Goal: Information Seeking & Learning: Learn about a topic

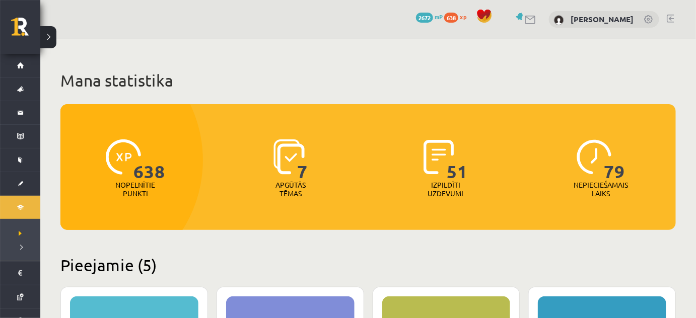
click at [105, 88] on h1 "Mana statistika" at bounding box center [368, 81] width 616 height 20
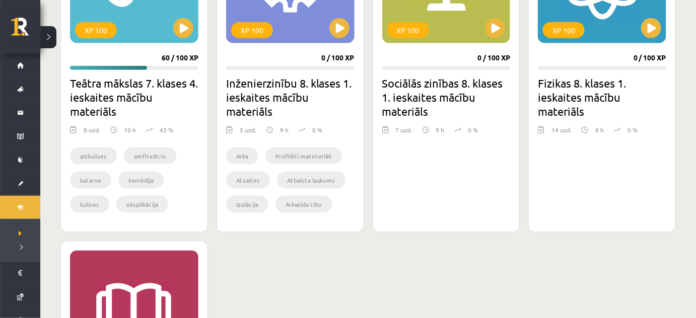
scroll to position [380, 0]
click at [497, 33] on button at bounding box center [495, 28] width 20 height 20
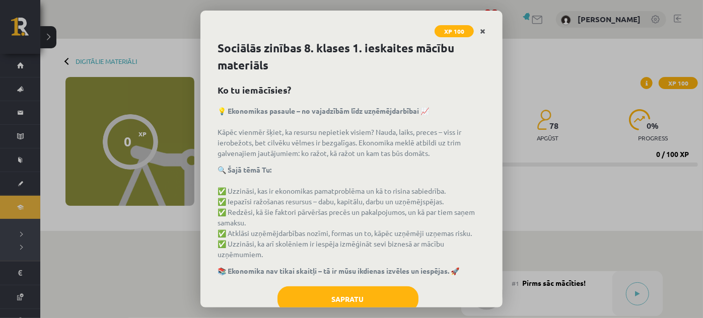
click at [476, 26] on link "Close" at bounding box center [483, 32] width 18 height 20
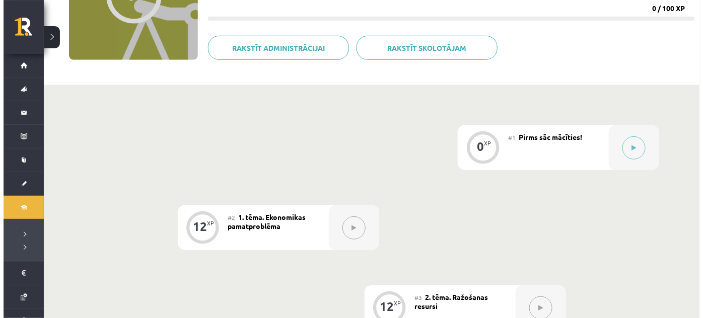
scroll to position [165, 0]
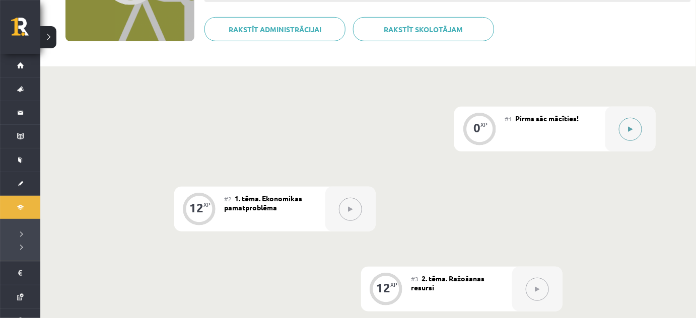
click at [630, 127] on icon at bounding box center [631, 129] width 5 height 6
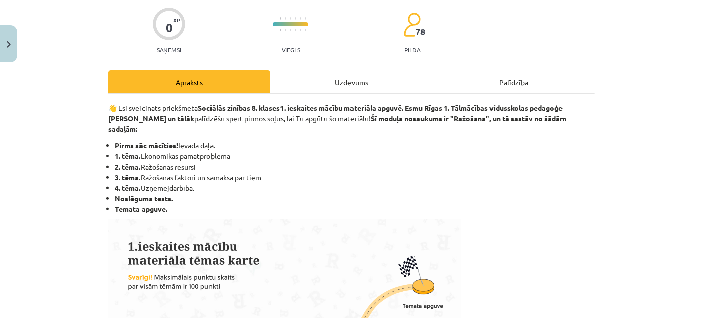
scroll to position [79, 0]
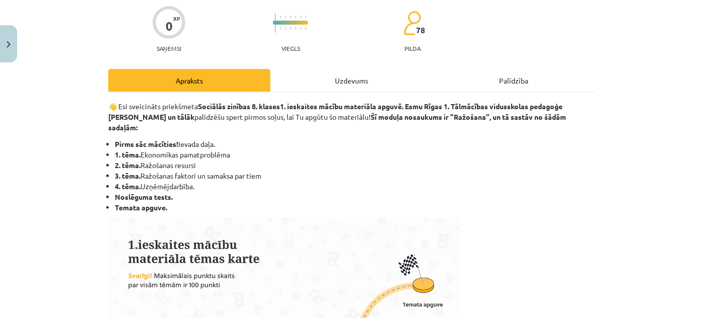
click at [326, 75] on div "Uzdevums" at bounding box center [352, 80] width 162 height 23
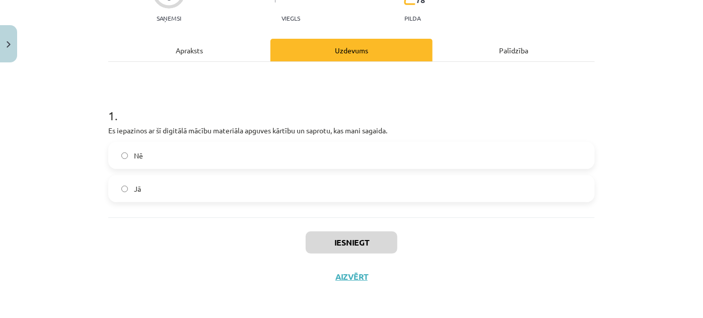
scroll to position [110, 0]
click at [290, 192] on label "Jā" at bounding box center [351, 188] width 485 height 25
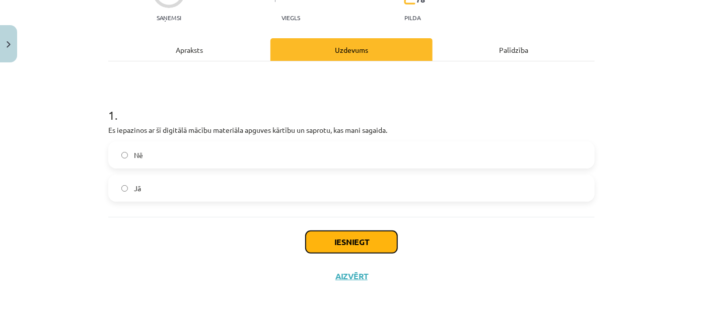
click at [318, 244] on button "Iesniegt" at bounding box center [352, 242] width 92 height 22
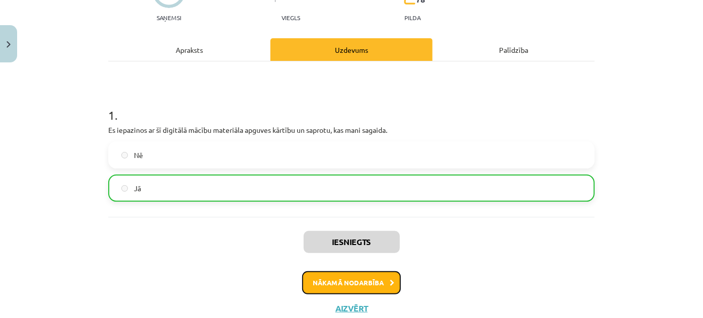
click at [324, 279] on button "Nākamā nodarbība" at bounding box center [351, 283] width 99 height 23
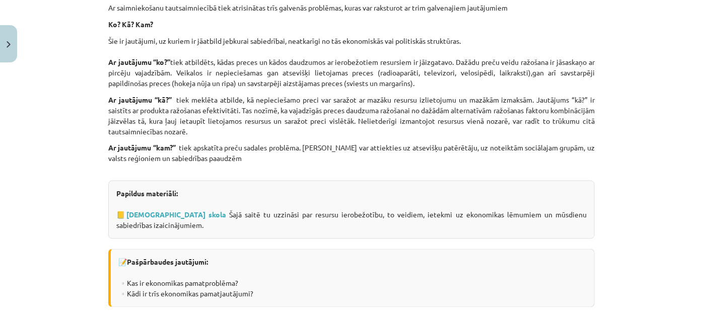
scroll to position [950, 0]
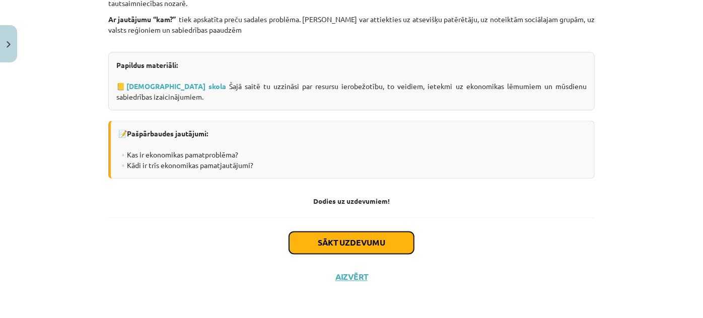
click at [294, 245] on button "Sākt uzdevumu" at bounding box center [351, 243] width 125 height 22
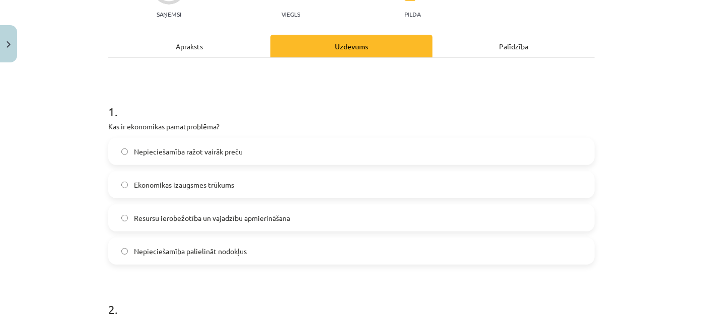
scroll to position [114, 0]
click at [231, 47] on div "Apraksts" at bounding box center [189, 45] width 162 height 23
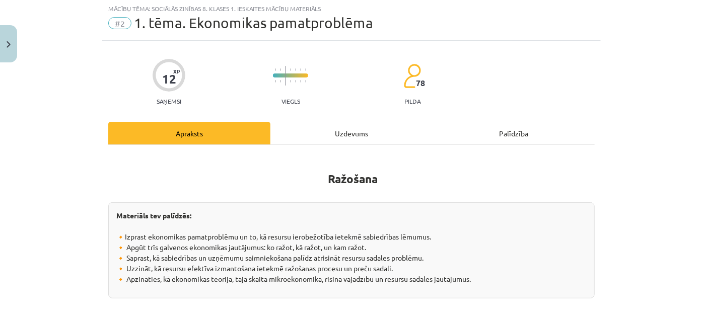
scroll to position [25, 0]
click at [490, 66] on div "12 XP Saņemsi Viegls 78 pilda" at bounding box center [351, 80] width 487 height 52
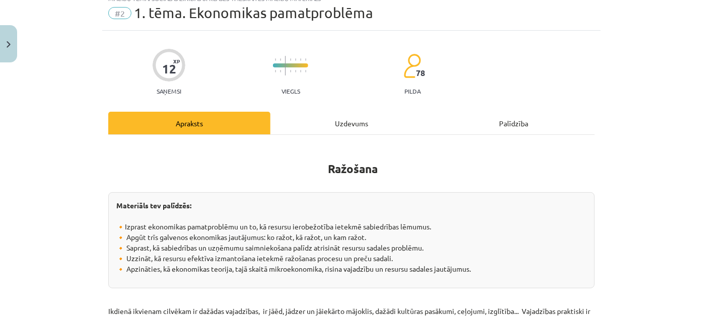
scroll to position [38, 0]
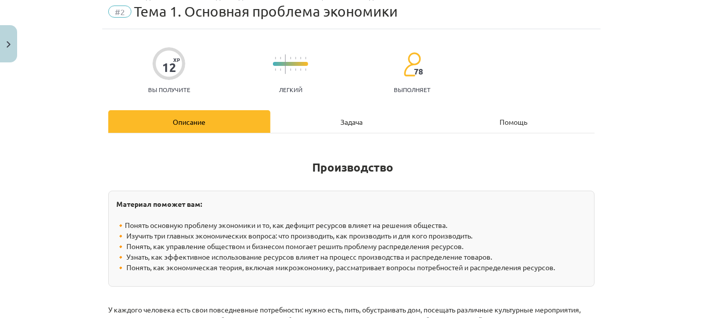
drag, startPoint x: 439, startPoint y: 127, endPoint x: 430, endPoint y: 137, distance: 12.8
click at [390, 123] on div "Задача" at bounding box center [352, 121] width 162 height 23
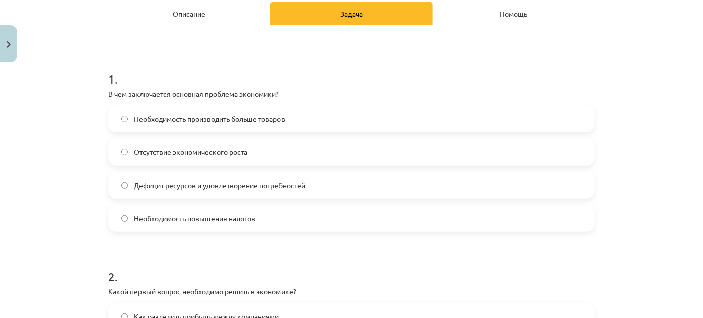
scroll to position [148, 0]
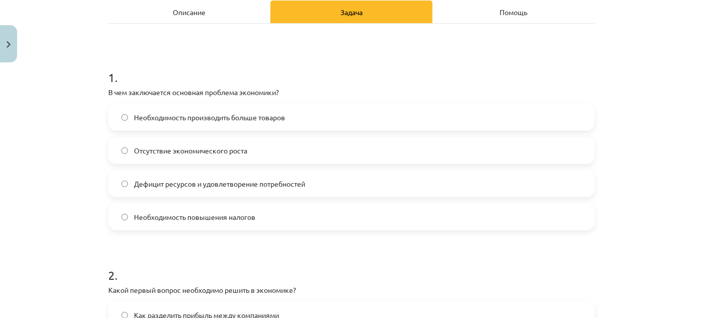
click at [319, 179] on label "Дефицит ресурсов и удовлетворение потребностей" at bounding box center [351, 183] width 485 height 25
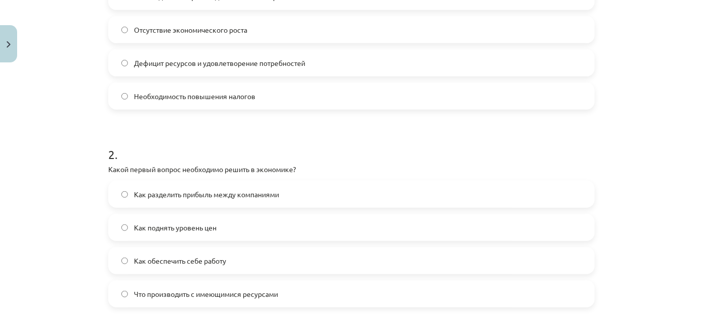
scroll to position [279, 0]
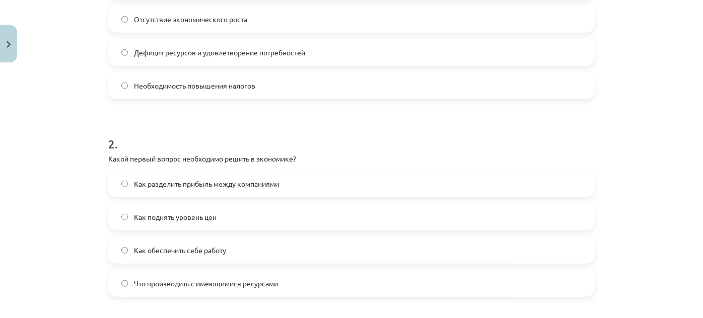
click at [205, 287] on font "Что производить с имеющимися ресурсами" at bounding box center [206, 283] width 144 height 9
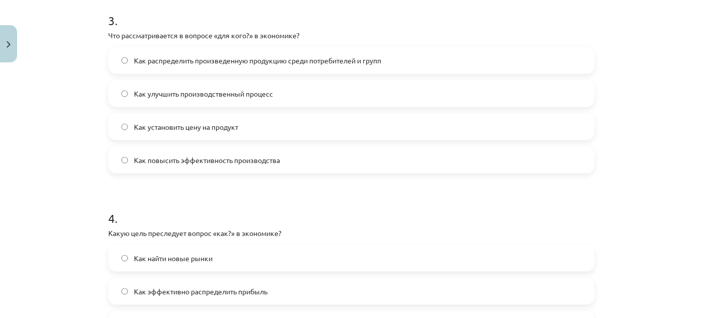
scroll to position [601, 0]
click at [185, 66] on label "Как распределить произведенную продукцию среди потребителей и групп" at bounding box center [351, 59] width 485 height 25
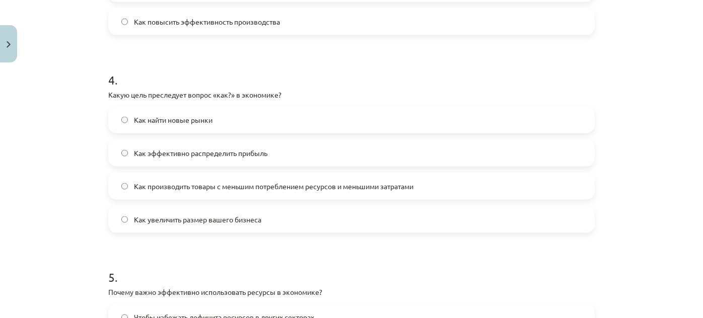
scroll to position [750, 0]
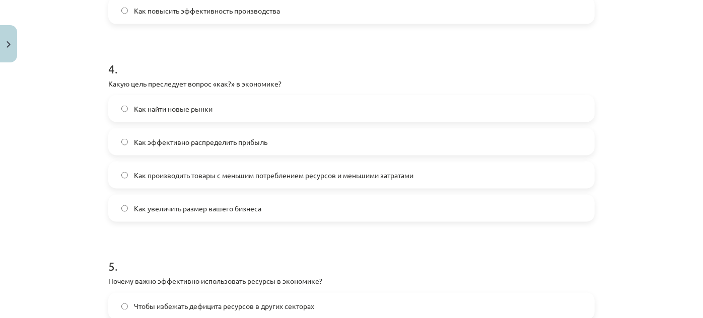
click at [353, 177] on font "Как производить товары с меньшим потреблением ресурсов и меньшими затратами" at bounding box center [274, 175] width 280 height 9
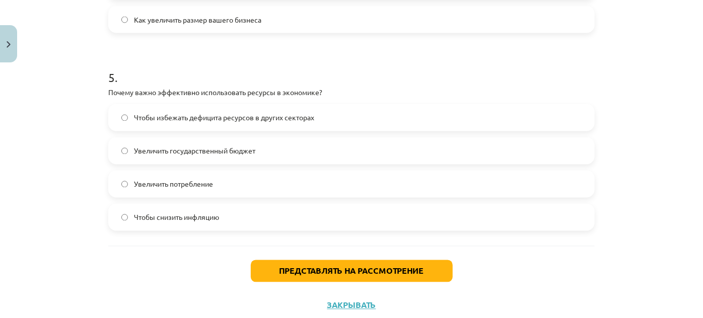
scroll to position [952, 0]
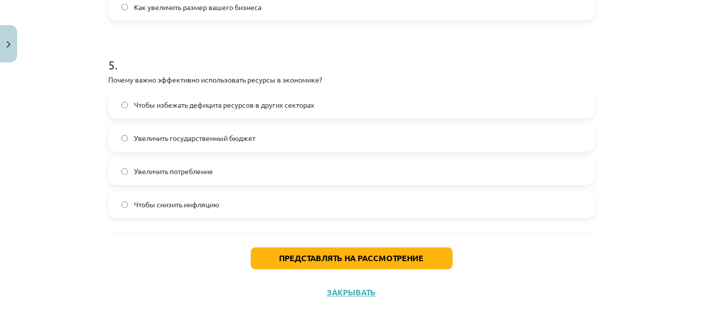
click at [152, 194] on label "Чтобы снизить инфляцию" at bounding box center [351, 204] width 485 height 25
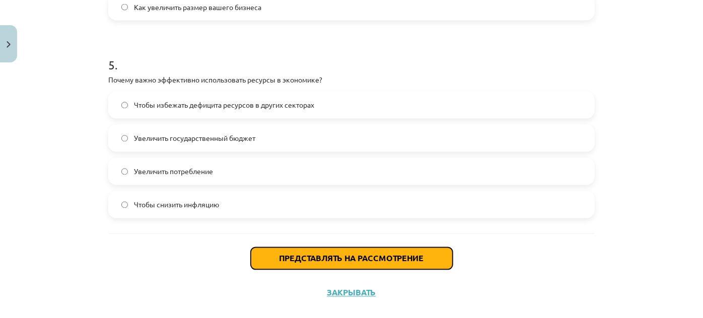
click at [285, 255] on font "Представлять на рассмотрение" at bounding box center [352, 258] width 145 height 11
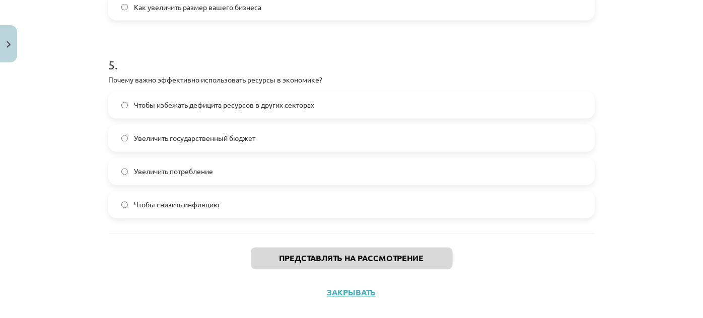
click at [222, 177] on label "Увеличить потребление" at bounding box center [351, 171] width 485 height 25
drag, startPoint x: 220, startPoint y: 193, endPoint x: 219, endPoint y: 202, distance: 8.6
click at [219, 202] on label "Чтобы снизить инфляцию" at bounding box center [351, 204] width 485 height 25
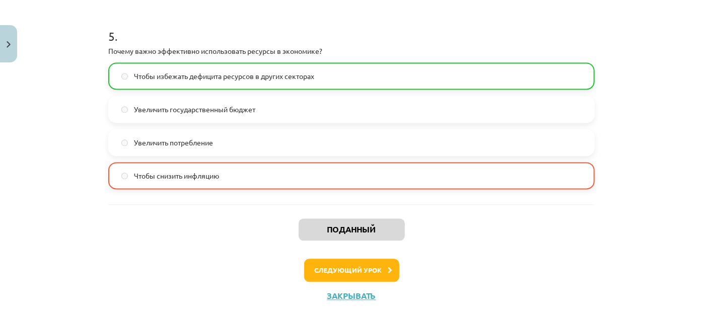
scroll to position [1000, 0]
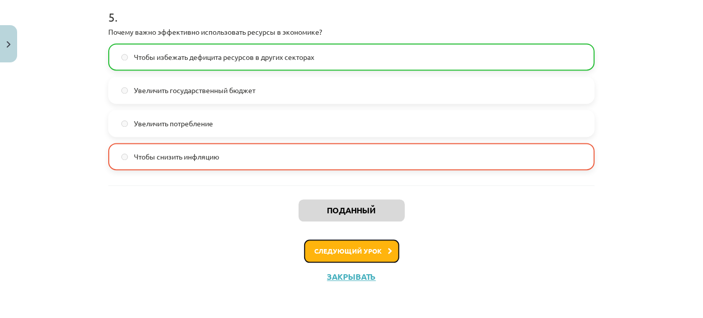
click at [340, 250] on font "Следующий урок" at bounding box center [349, 251] width 68 height 9
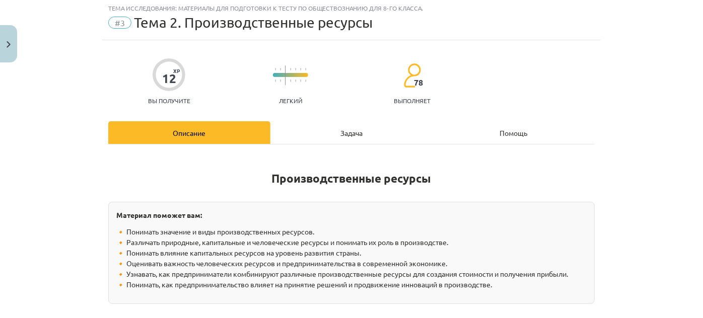
scroll to position [25, 0]
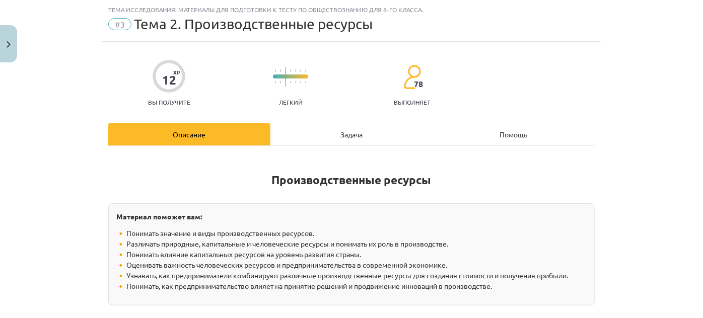
click at [340, 126] on div "Задача" at bounding box center [352, 134] width 162 height 23
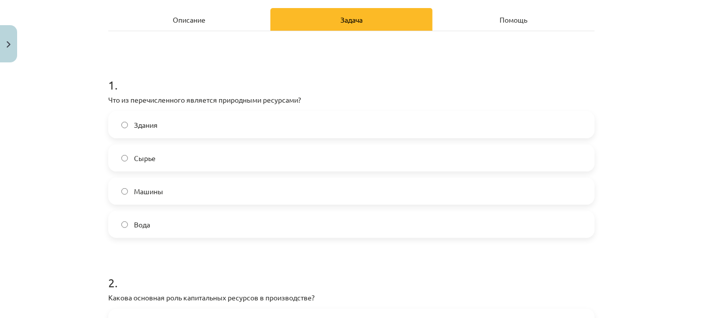
scroll to position [142, 0]
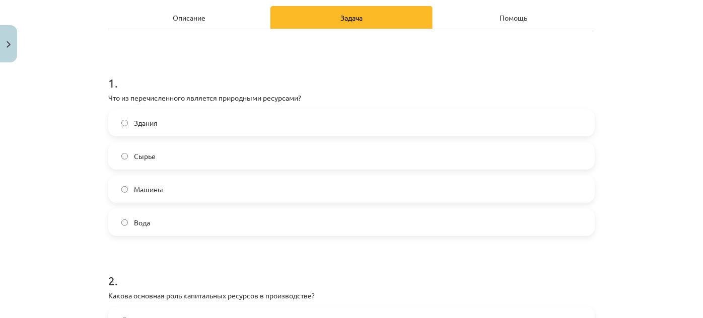
click at [217, 228] on label "Вода" at bounding box center [351, 222] width 485 height 25
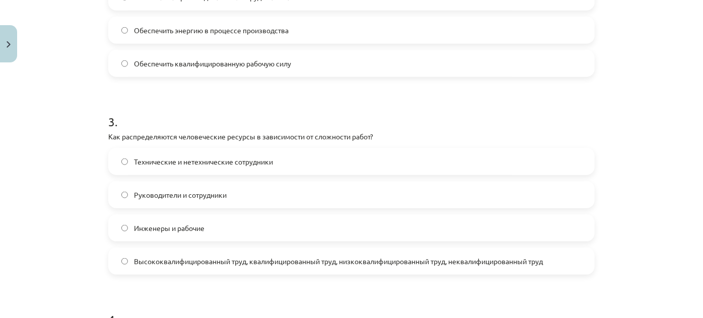
scroll to position [501, 0]
click at [245, 263] on font "Высококвалифицированный труд, квалифицированный труд, низкоквалифицированный тр…" at bounding box center [338, 259] width 409 height 9
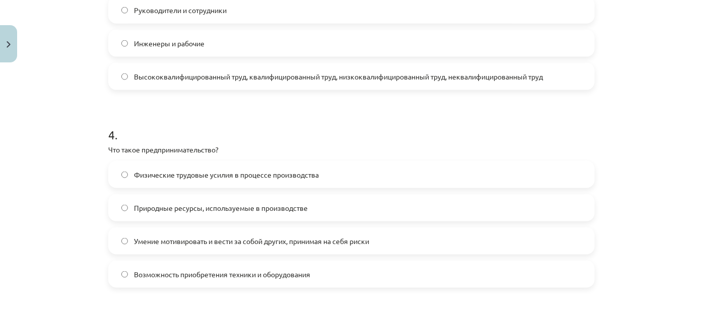
scroll to position [686, 0]
click at [197, 240] on font "Умение мотивировать и вести за собой других, принимая на себя риски" at bounding box center [251, 239] width 235 height 9
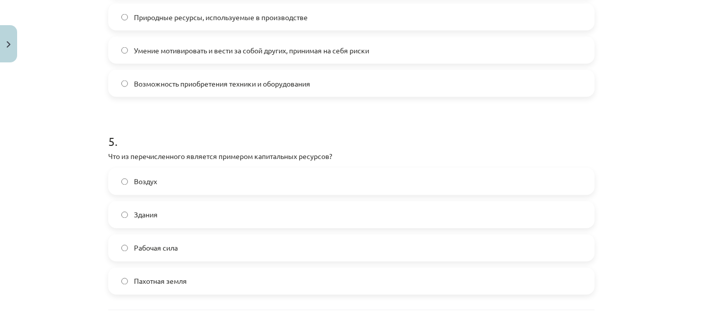
scroll to position [879, 0]
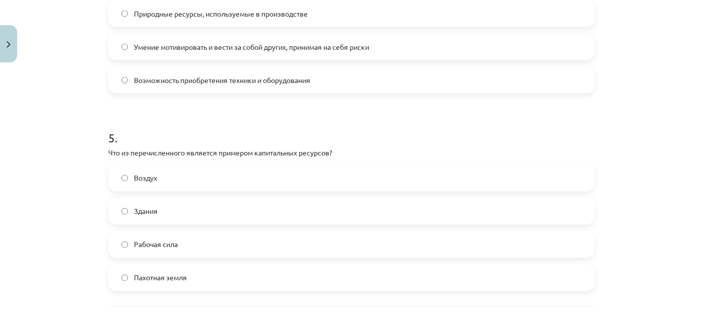
click at [206, 273] on label "Пахотная земля" at bounding box center [351, 277] width 485 height 25
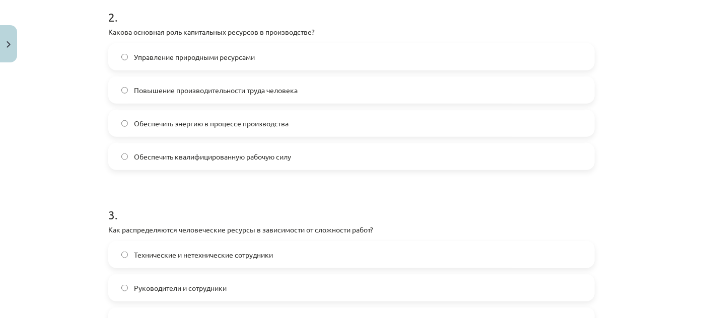
scroll to position [404, 0]
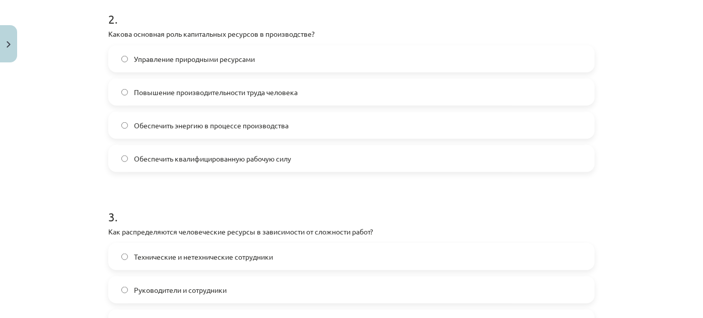
click at [166, 126] on font "Обеспечить энергию в процессе производства" at bounding box center [211, 125] width 155 height 9
click at [181, 88] on font "Повышение производительности труда человека" at bounding box center [216, 92] width 164 height 9
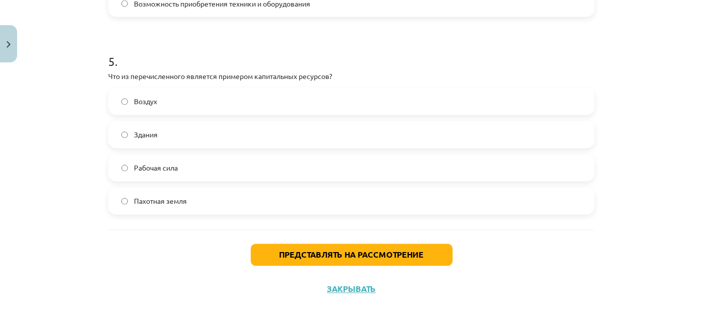
scroll to position [968, 0]
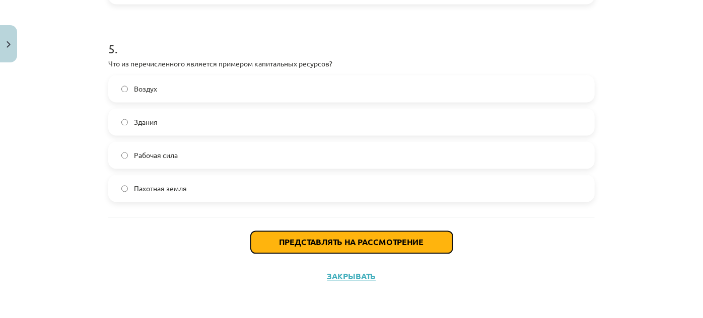
click at [329, 252] on button "Представлять на рассмотрение" at bounding box center [352, 242] width 202 height 22
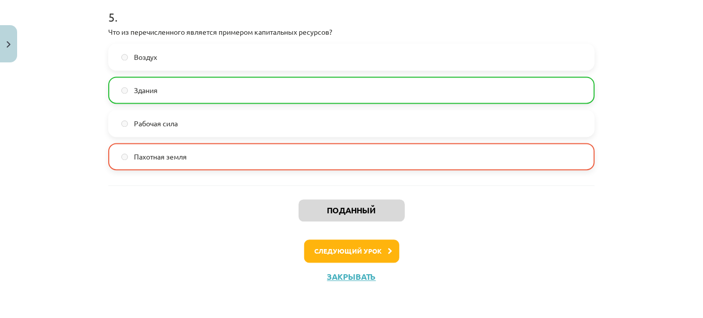
scroll to position [999, 0]
click at [340, 253] on font "Следующий урок" at bounding box center [349, 251] width 68 height 9
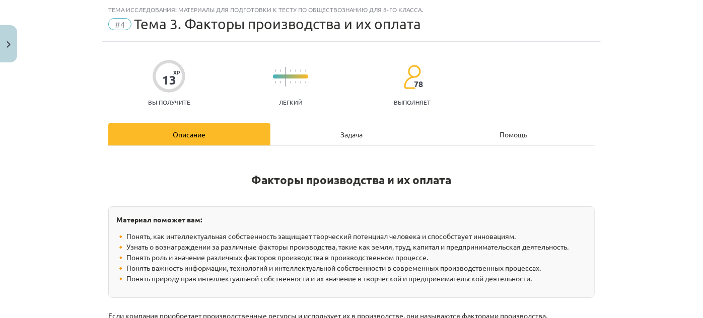
scroll to position [25, 0]
click at [321, 129] on div "Задача" at bounding box center [352, 134] width 162 height 23
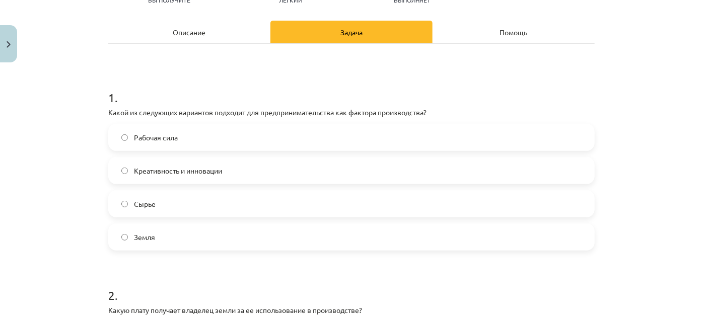
scroll to position [148, 0]
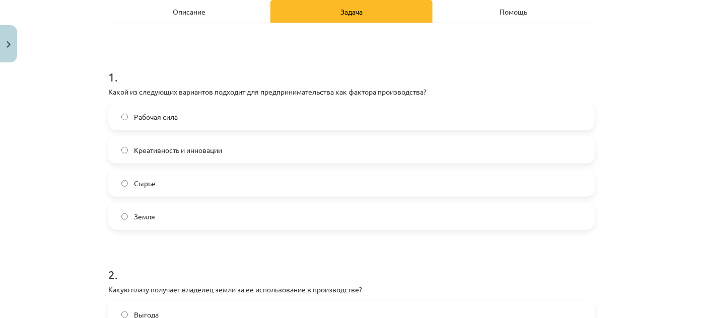
click at [238, 115] on label "Рабочая сила" at bounding box center [351, 116] width 485 height 25
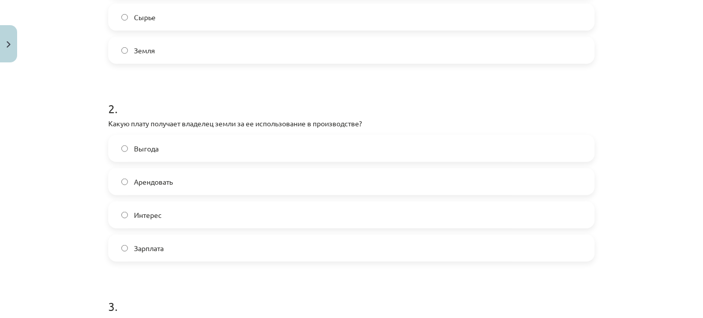
scroll to position [318, 0]
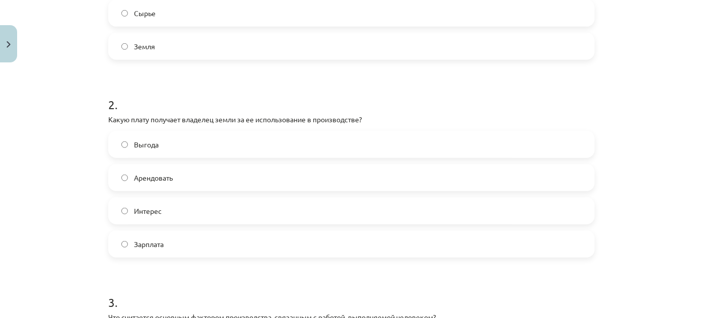
click at [168, 176] on font "Арендовать" at bounding box center [153, 177] width 39 height 9
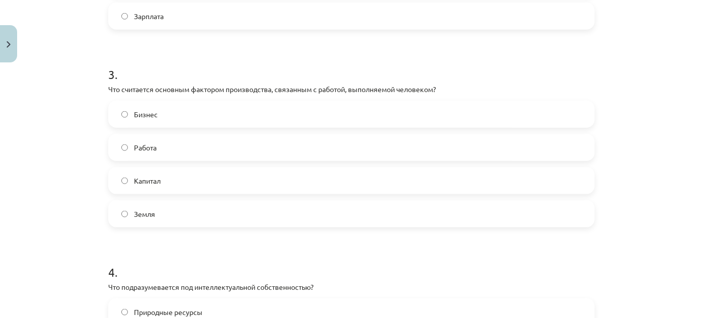
scroll to position [547, 0]
click at [162, 168] on label "Капитал" at bounding box center [351, 180] width 485 height 25
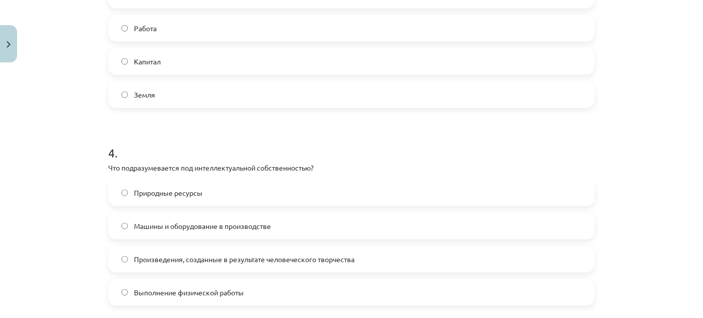
scroll to position [658, 0]
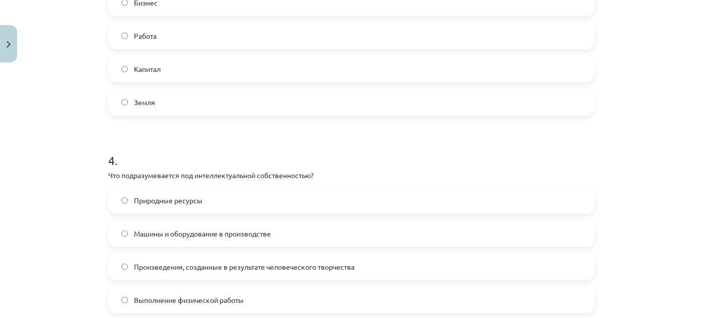
click at [134, 37] on font "Работа" at bounding box center [145, 35] width 23 height 9
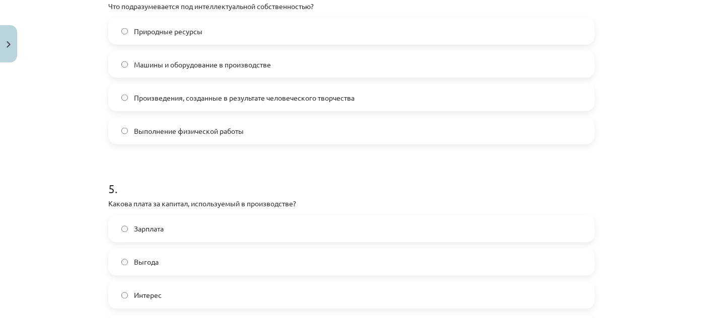
scroll to position [819, 0]
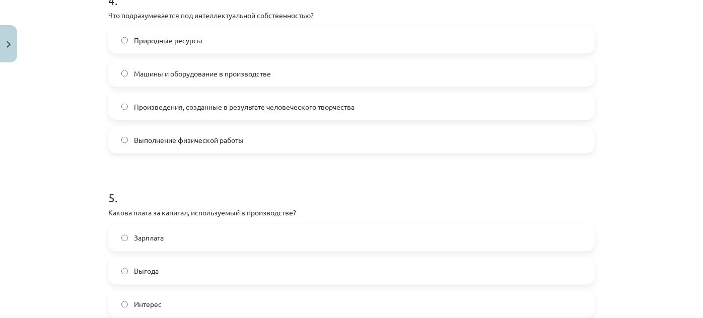
click at [179, 111] on label "Произведения, созданные в результате человеческого творчества" at bounding box center [351, 106] width 485 height 25
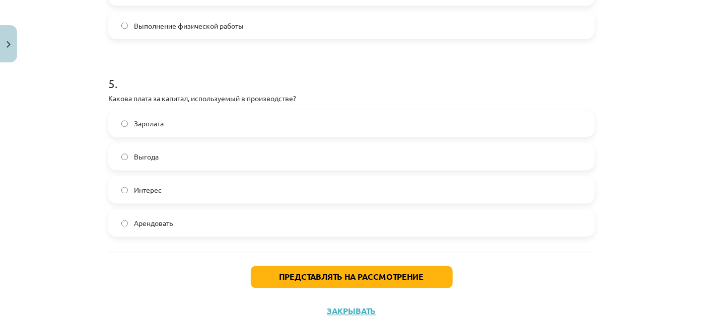
scroll to position [933, 0]
click at [173, 118] on label "Зарплата" at bounding box center [351, 123] width 485 height 25
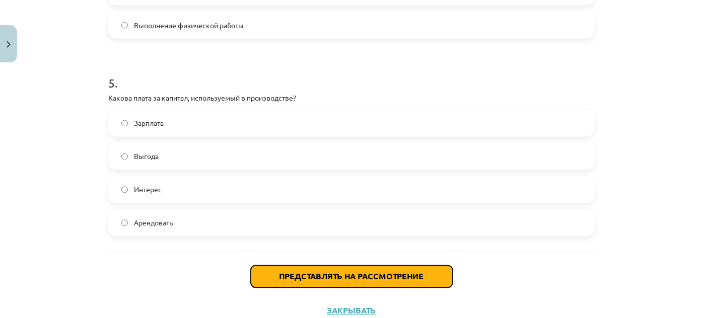
click at [328, 272] on font "Представлять на рассмотрение" at bounding box center [352, 277] width 145 height 11
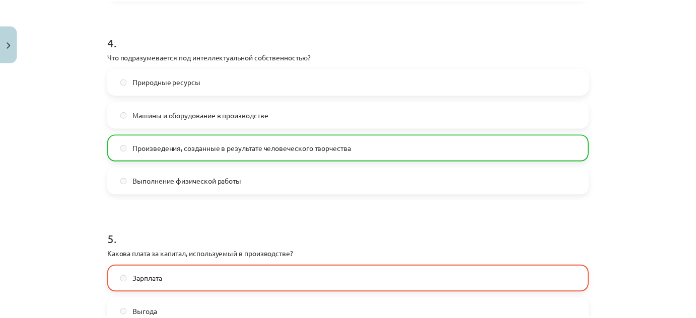
scroll to position [1000, 0]
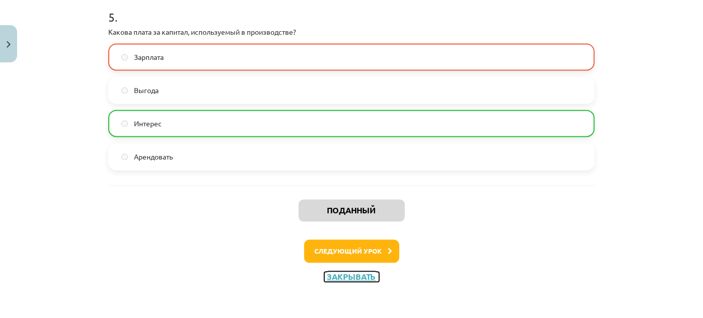
click at [339, 277] on font "Закрывать" at bounding box center [351, 277] width 49 height 11
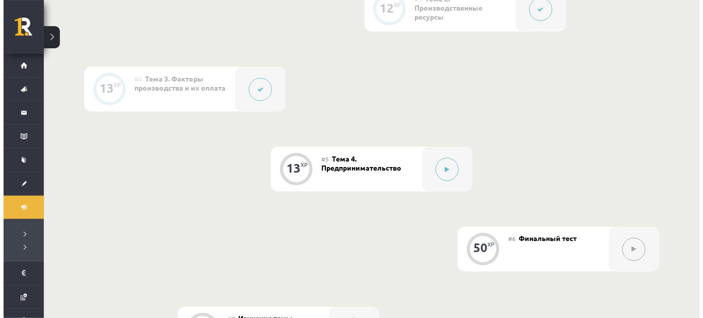
scroll to position [445, 0]
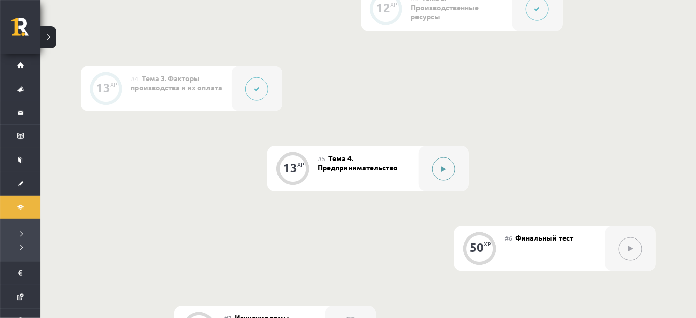
click at [440, 177] on button at bounding box center [443, 169] width 23 height 23
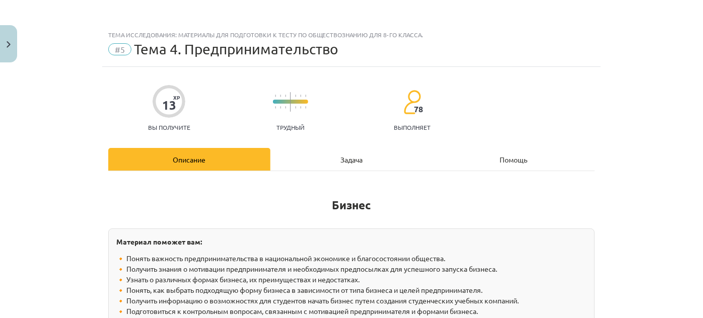
click at [382, 159] on div "Задача" at bounding box center [352, 159] width 162 height 23
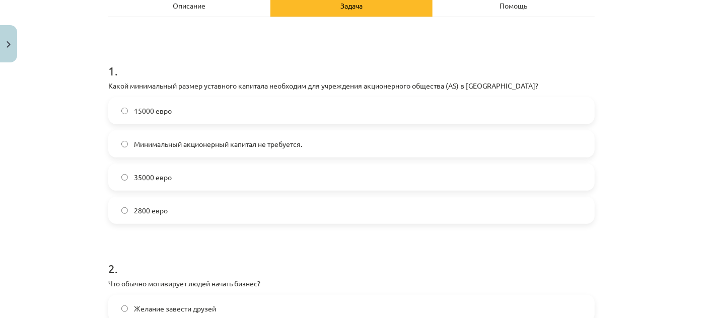
scroll to position [155, 0]
click at [297, 107] on label "15000 евро" at bounding box center [351, 110] width 485 height 25
click at [207, 179] on label "35000 евро" at bounding box center [351, 176] width 485 height 25
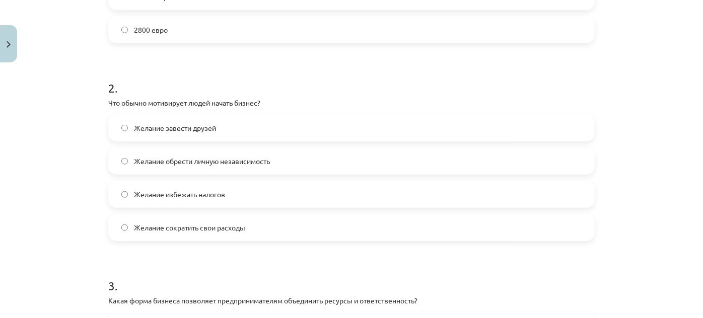
scroll to position [335, 0]
click at [189, 235] on label "Желание сократить свои расходы" at bounding box center [351, 227] width 485 height 25
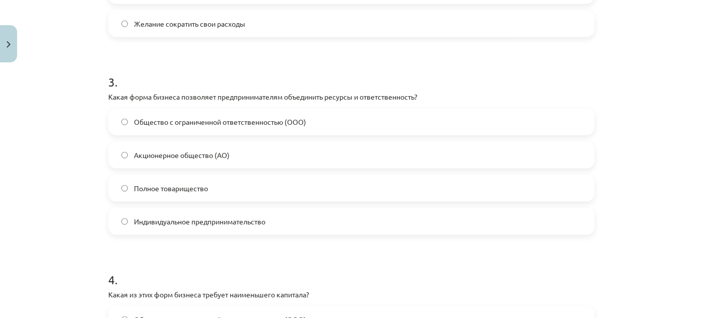
scroll to position [540, 0]
click at [170, 220] on font "Индивидуальное предпринимательство" at bounding box center [199, 221] width 131 height 9
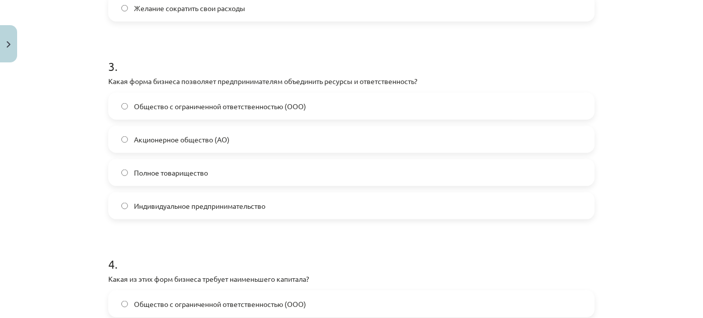
scroll to position [560, 0]
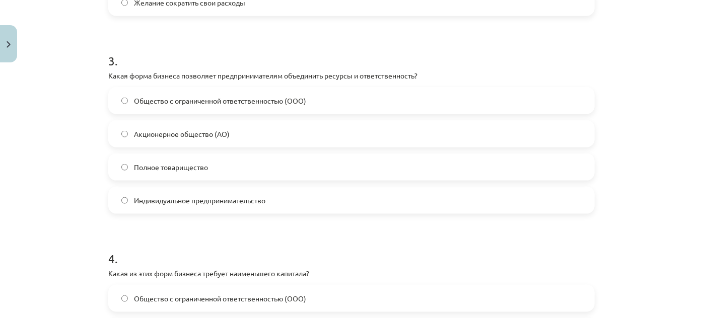
click at [177, 185] on div "Общество с ограниченной ответственностью (ООО) Акционерное общество (АО) Полное…" at bounding box center [351, 150] width 487 height 127
click at [187, 171] on span "Полное товарищество" at bounding box center [171, 167] width 74 height 11
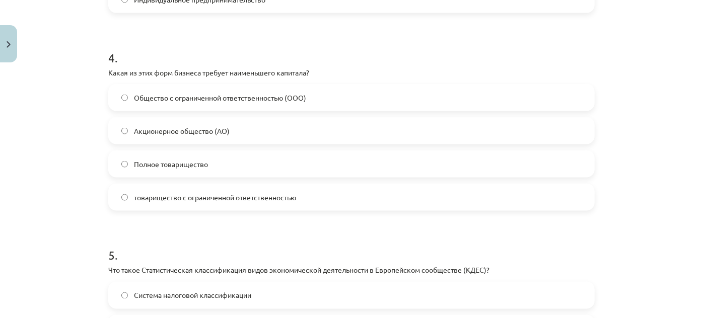
scroll to position [762, 0]
click at [144, 100] on span "Общество с ограниченной ответственностью (ООО)" at bounding box center [220, 97] width 172 height 11
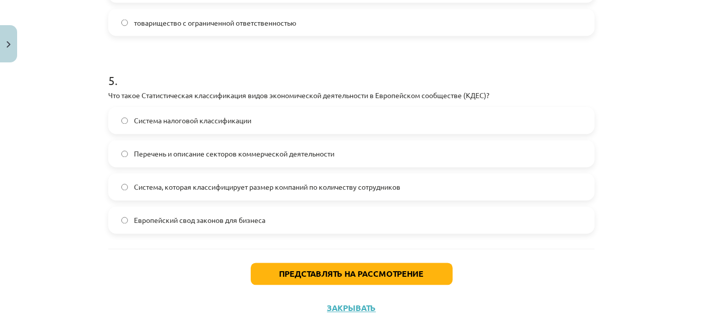
scroll to position [968, 0]
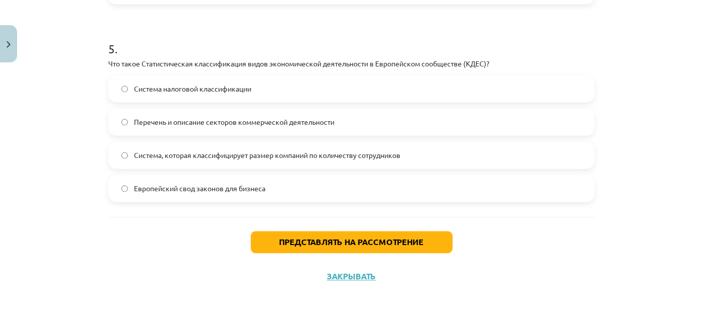
click at [127, 115] on label "Перечень и описание секторов коммерческой деятельности" at bounding box center [351, 121] width 485 height 25
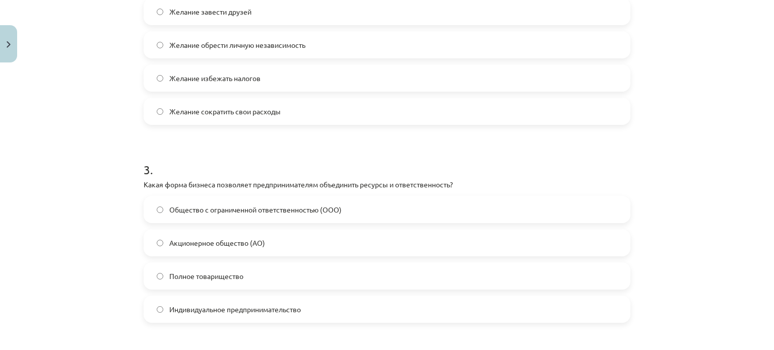
scroll to position [451, 0]
click at [100, 193] on div "Тема исследования: Материалы для подготовки к тесту по обществознанию для 8-го …" at bounding box center [387, 175] width 774 height 350
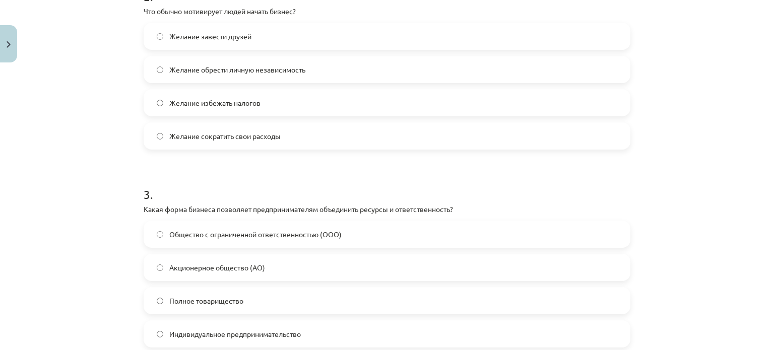
scroll to position [426, 0]
click at [181, 85] on div "Желание завести друзей Желание обрести личную независимость Желание избежать на…" at bounding box center [387, 87] width 487 height 127
drag, startPoint x: 182, startPoint y: 54, endPoint x: 192, endPoint y: 76, distance: 23.9
click at [192, 76] on div "Желание завести друзей Желание обрести личную независимость Желание избежать на…" at bounding box center [387, 87] width 487 height 127
click at [192, 76] on label "Желание обрести личную независимость" at bounding box center [387, 70] width 485 height 25
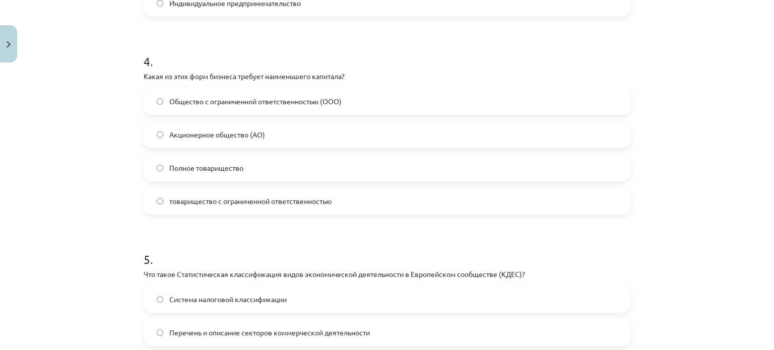
scroll to position [936, 0]
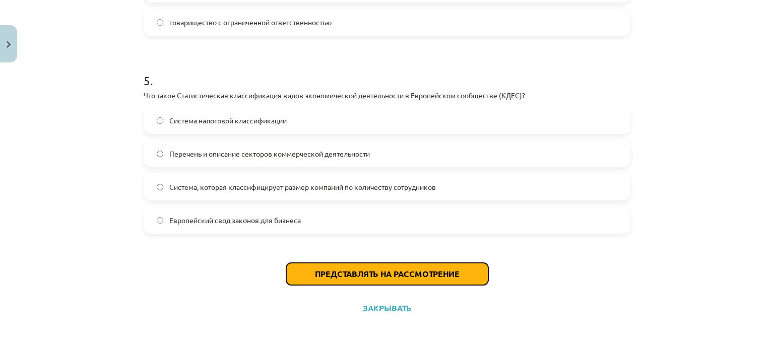
click at [319, 274] on font "Представлять на рассмотрение" at bounding box center [387, 273] width 145 height 11
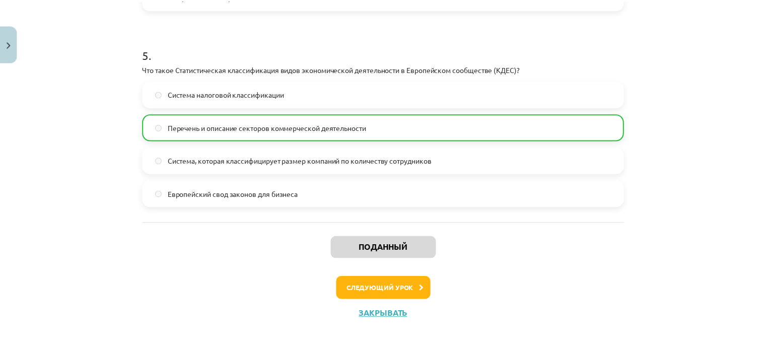
scroll to position [968, 0]
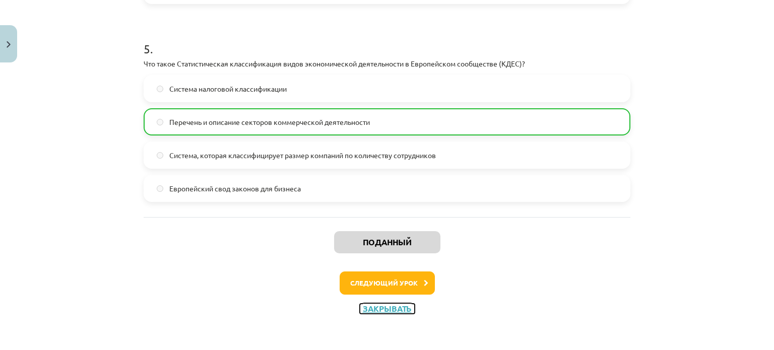
click at [395, 311] on font "Закрывать" at bounding box center [387, 308] width 49 height 11
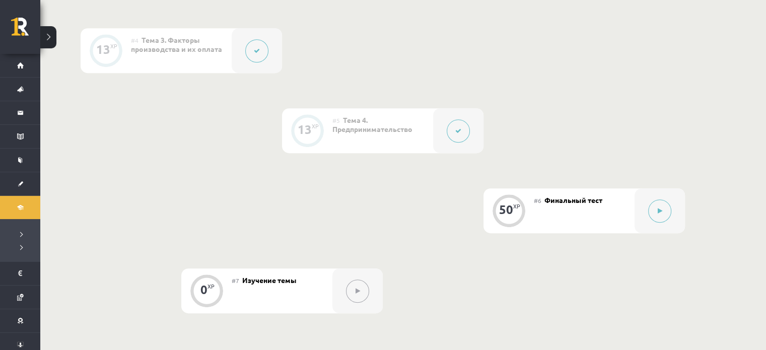
scroll to position [486, 0]
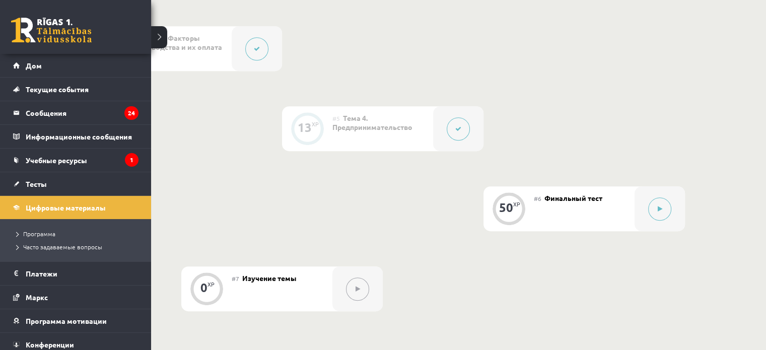
click at [62, 33] on link at bounding box center [51, 30] width 81 height 25
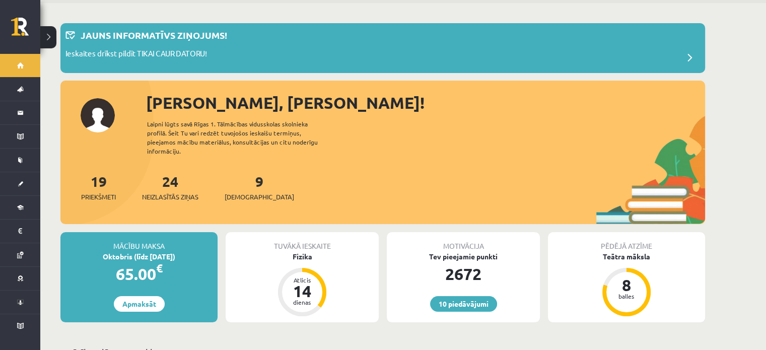
scroll to position [38, 0]
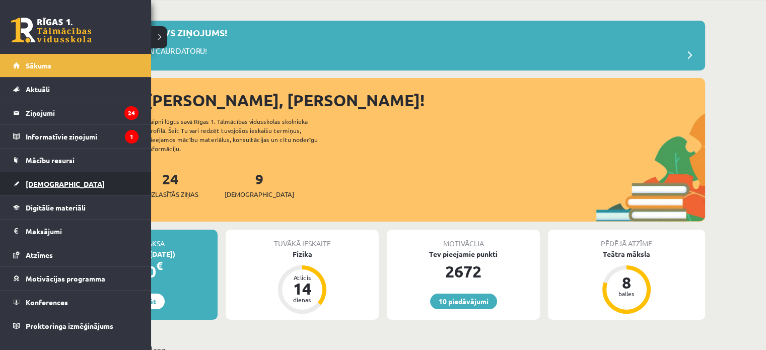
click at [32, 184] on span "[DEMOGRAPHIC_DATA]" at bounding box center [65, 183] width 79 height 9
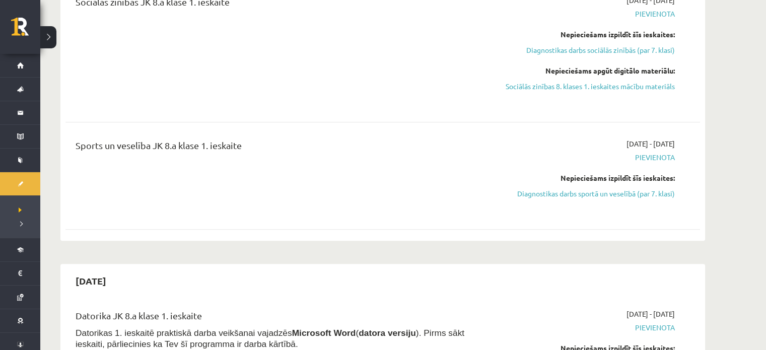
scroll to position [1056, 0]
